Goal: Navigation & Orientation: Find specific page/section

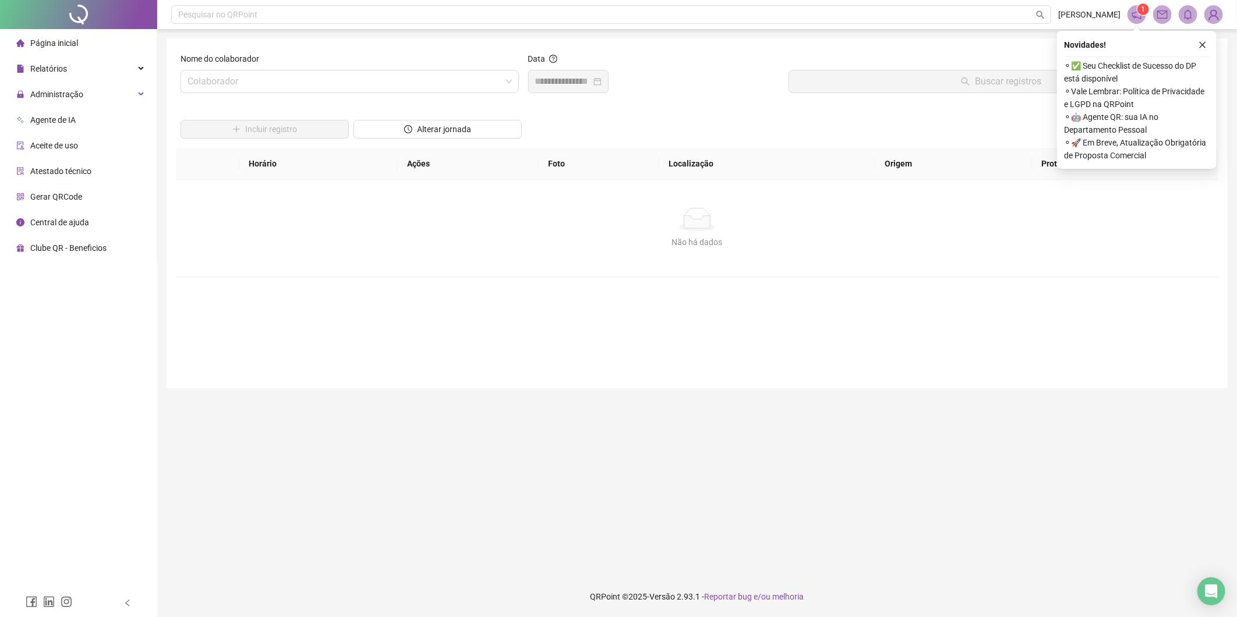
click at [65, 25] on div at bounding box center [78, 14] width 157 height 29
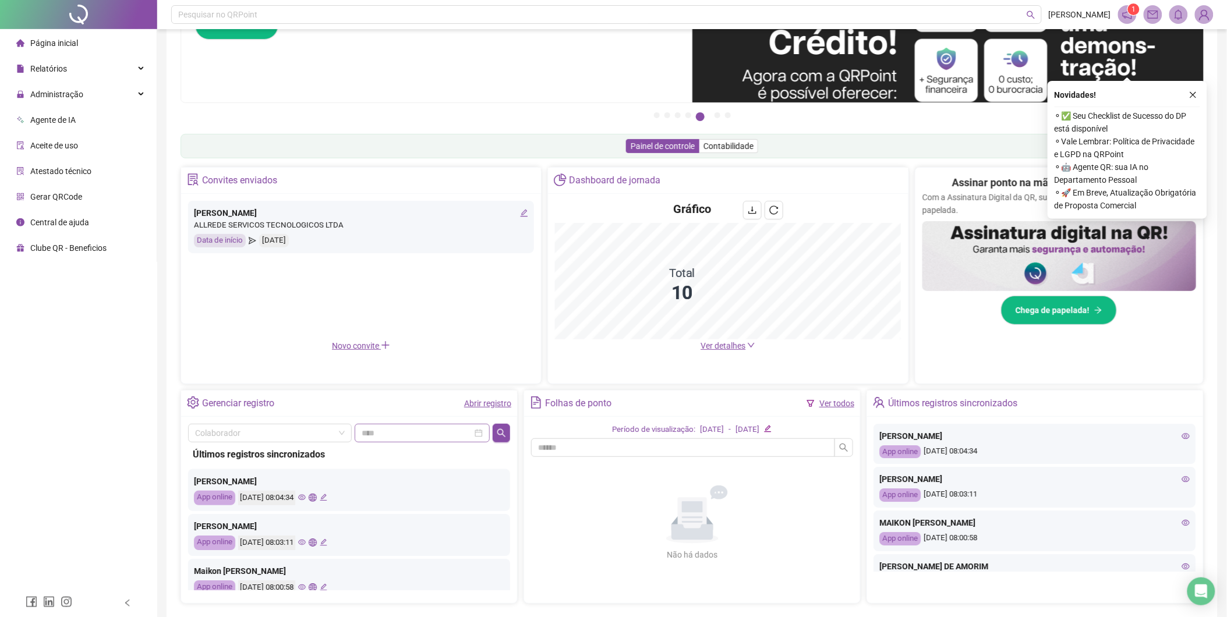
scroll to position [76, 0]
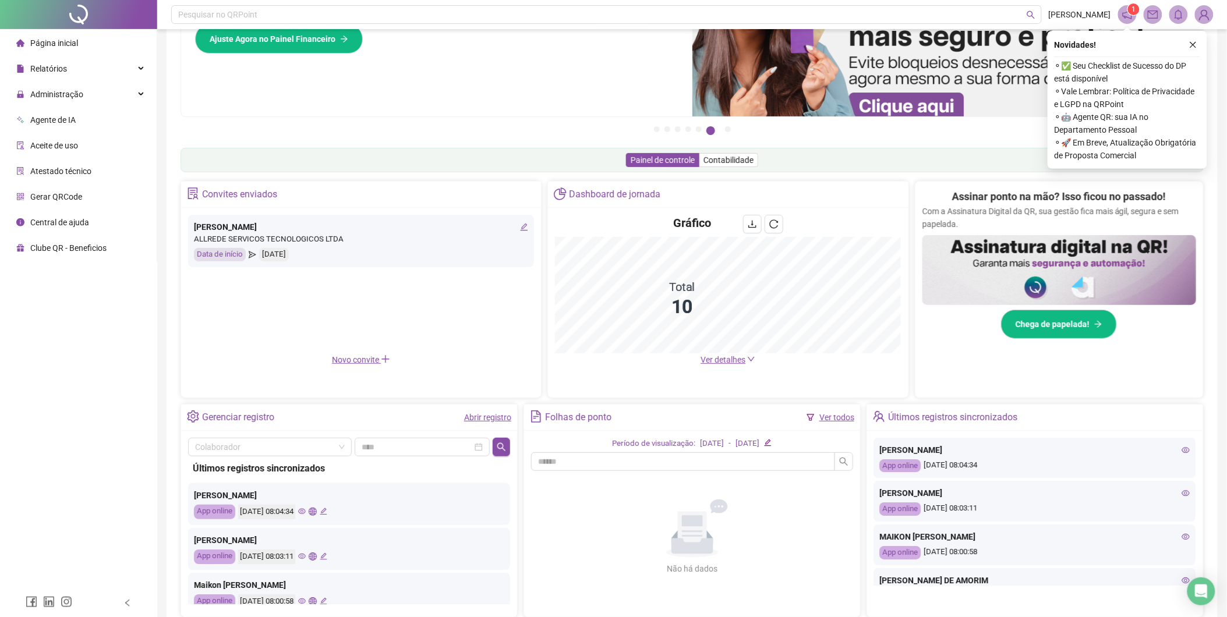
click at [713, 357] on span "Ver detalhes" at bounding box center [722, 359] width 45 height 9
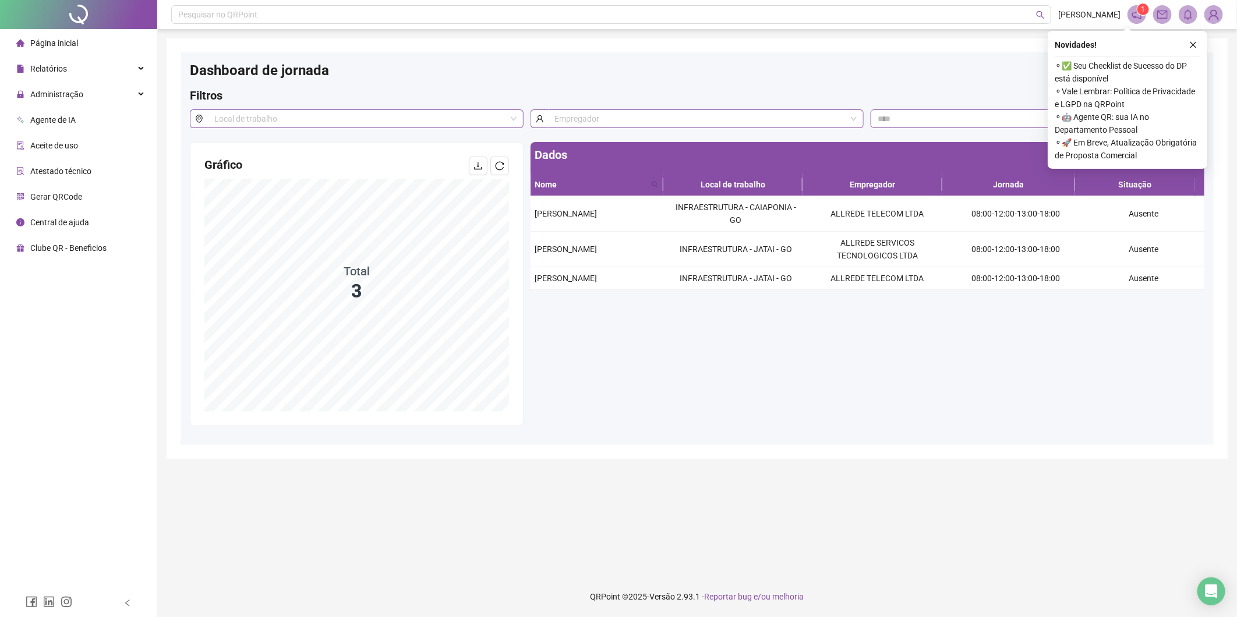
drag, startPoint x: 83, startPoint y: 23, endPoint x: 92, endPoint y: 32, distance: 12.3
click at [83, 23] on div at bounding box center [78, 14] width 157 height 29
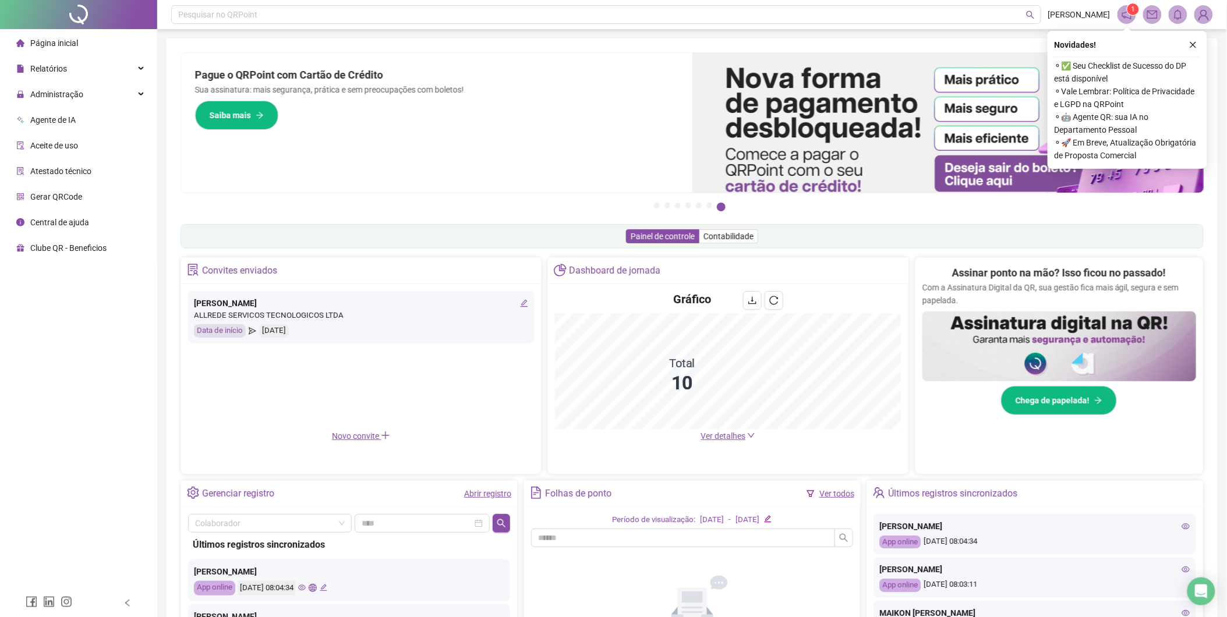
drag, startPoint x: 108, startPoint y: 20, endPoint x: 517, endPoint y: 207, distance: 449.6
click at [108, 19] on div at bounding box center [78, 14] width 157 height 29
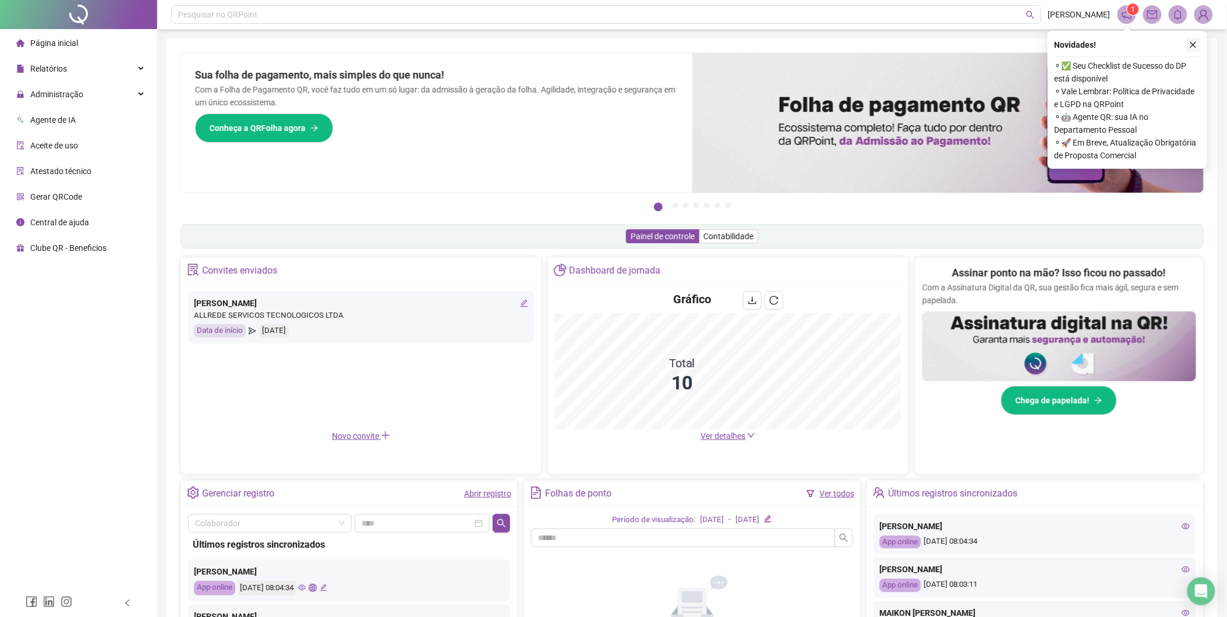
click at [1198, 44] on button "button" at bounding box center [1193, 45] width 14 height 14
